Goal: Task Accomplishment & Management: Use online tool/utility

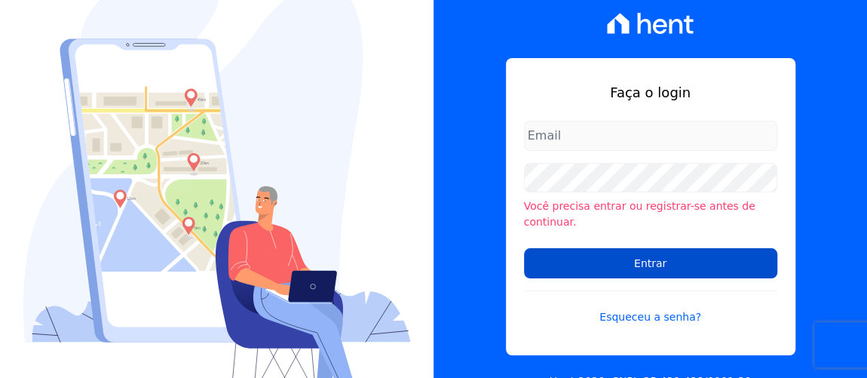
type input "[PERSON_NAME][EMAIL_ADDRESS][PERSON_NAME][DOMAIN_NAME]"
drag, startPoint x: 622, startPoint y: 255, endPoint x: 571, endPoint y: 241, distance: 52.3
click at [622, 255] on input "Entrar" at bounding box center [650, 263] width 253 height 30
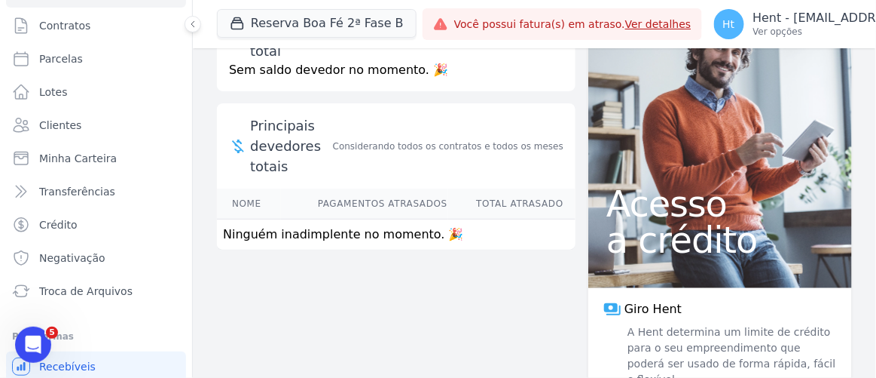
scroll to position [248, 0]
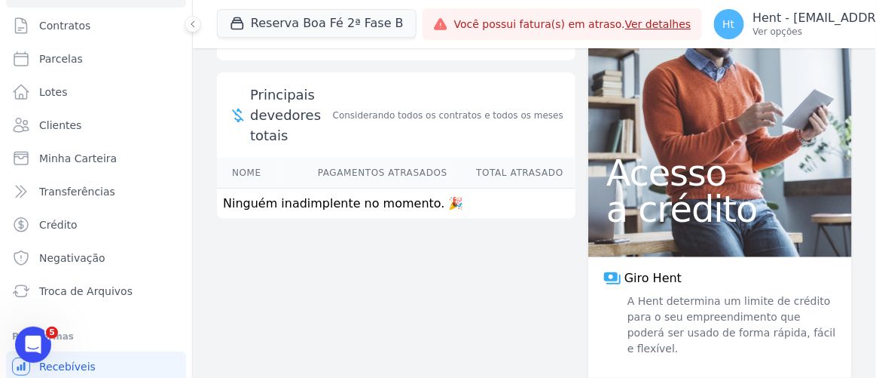
click at [801, 375] on span "Saiba mais" at bounding box center [801, 382] width 50 height 14
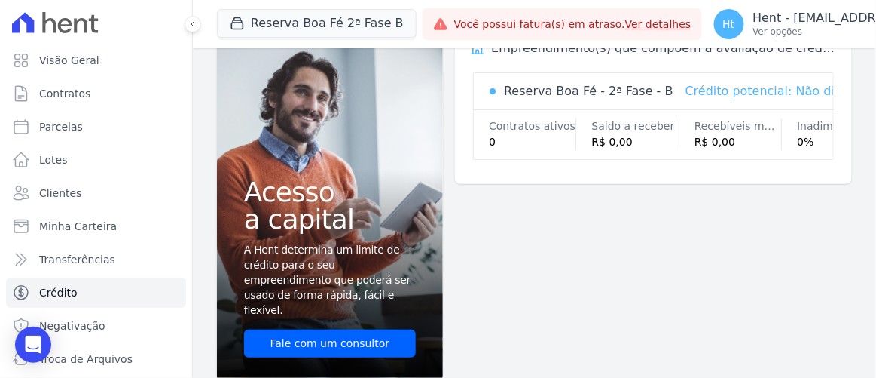
scroll to position [48, 0]
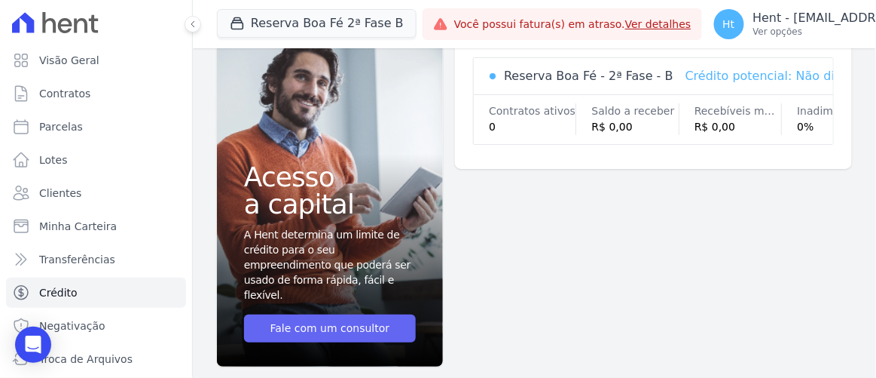
click at [329, 323] on link "Fale com um consultor" at bounding box center [330, 328] width 172 height 28
